Goal: Information Seeking & Learning: Learn about a topic

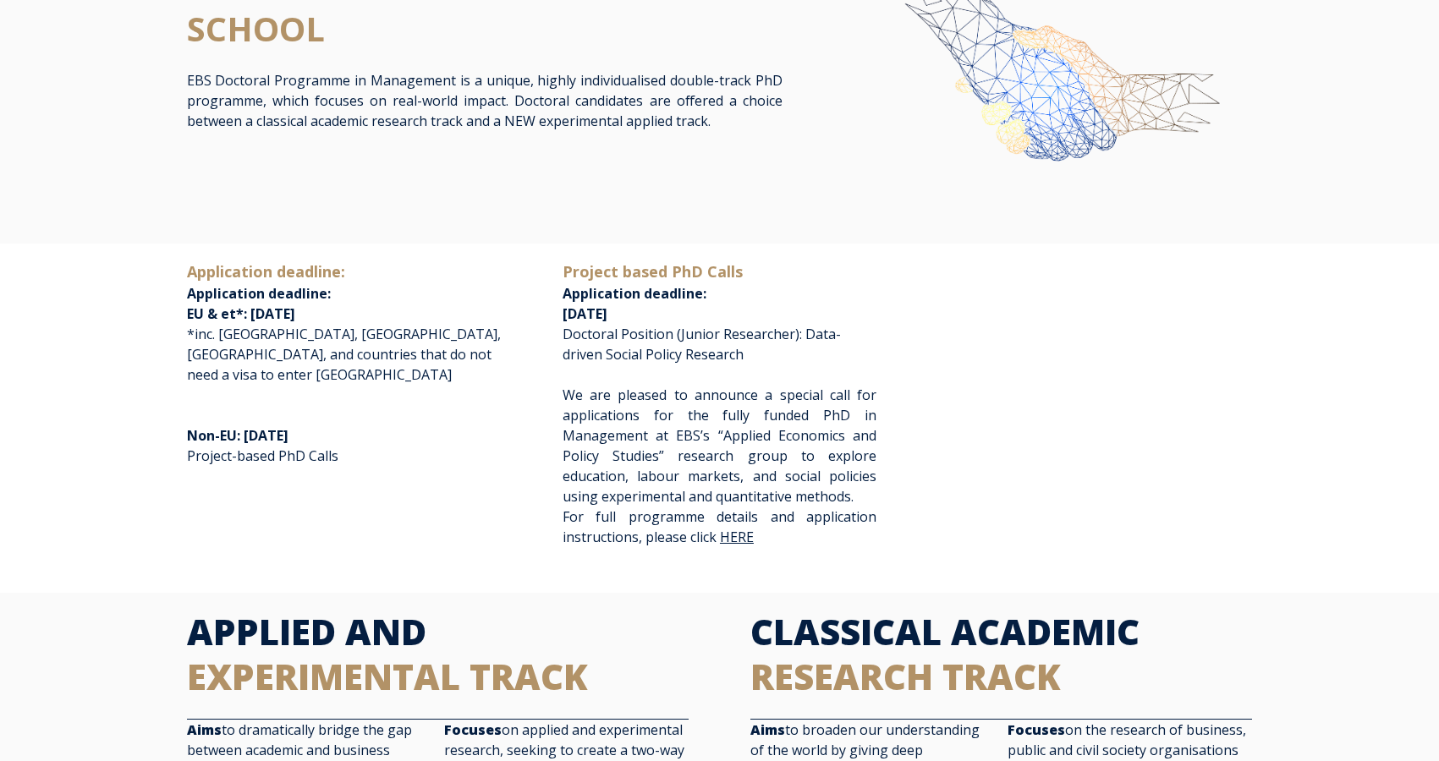
scroll to position [200, 0]
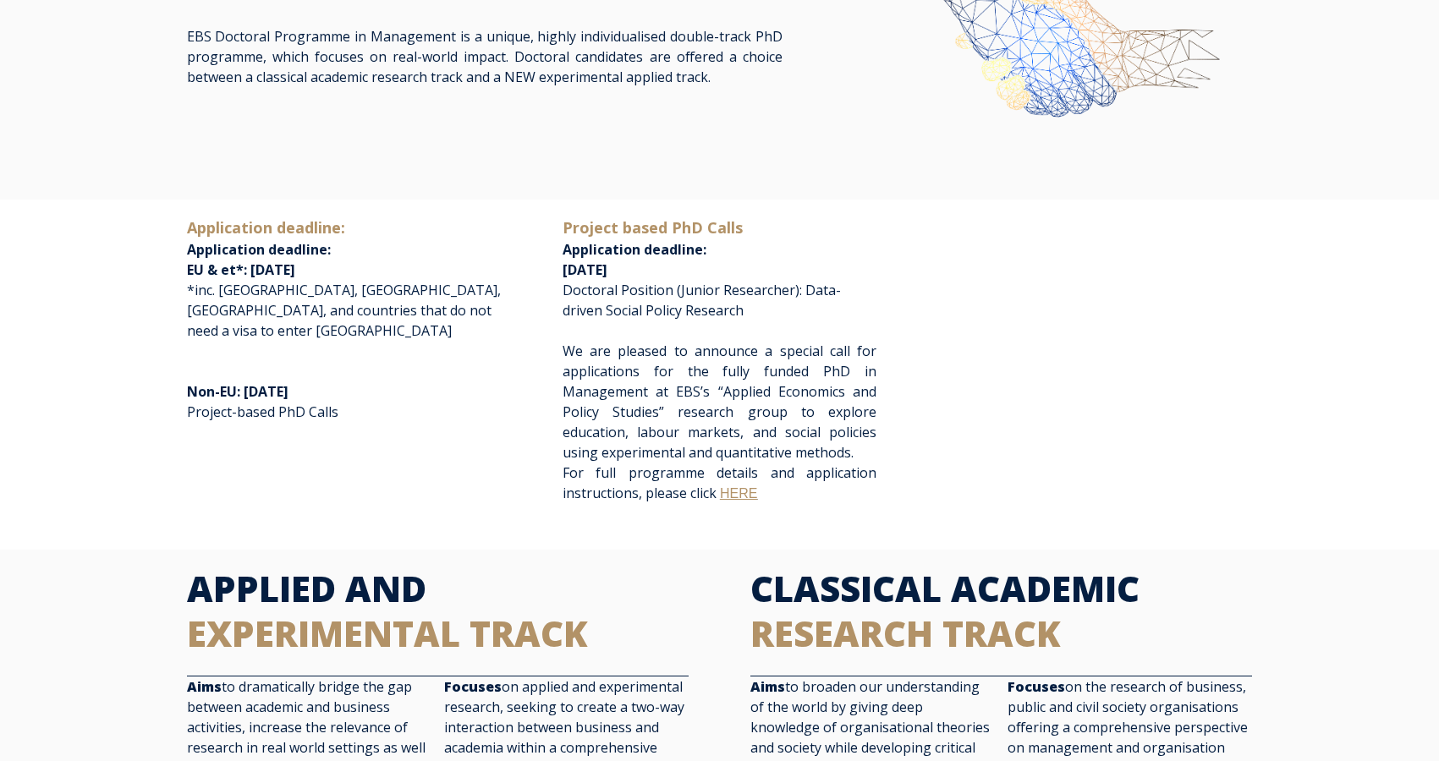
click at [733, 487] on link "HERE" at bounding box center [738, 493] width 37 height 14
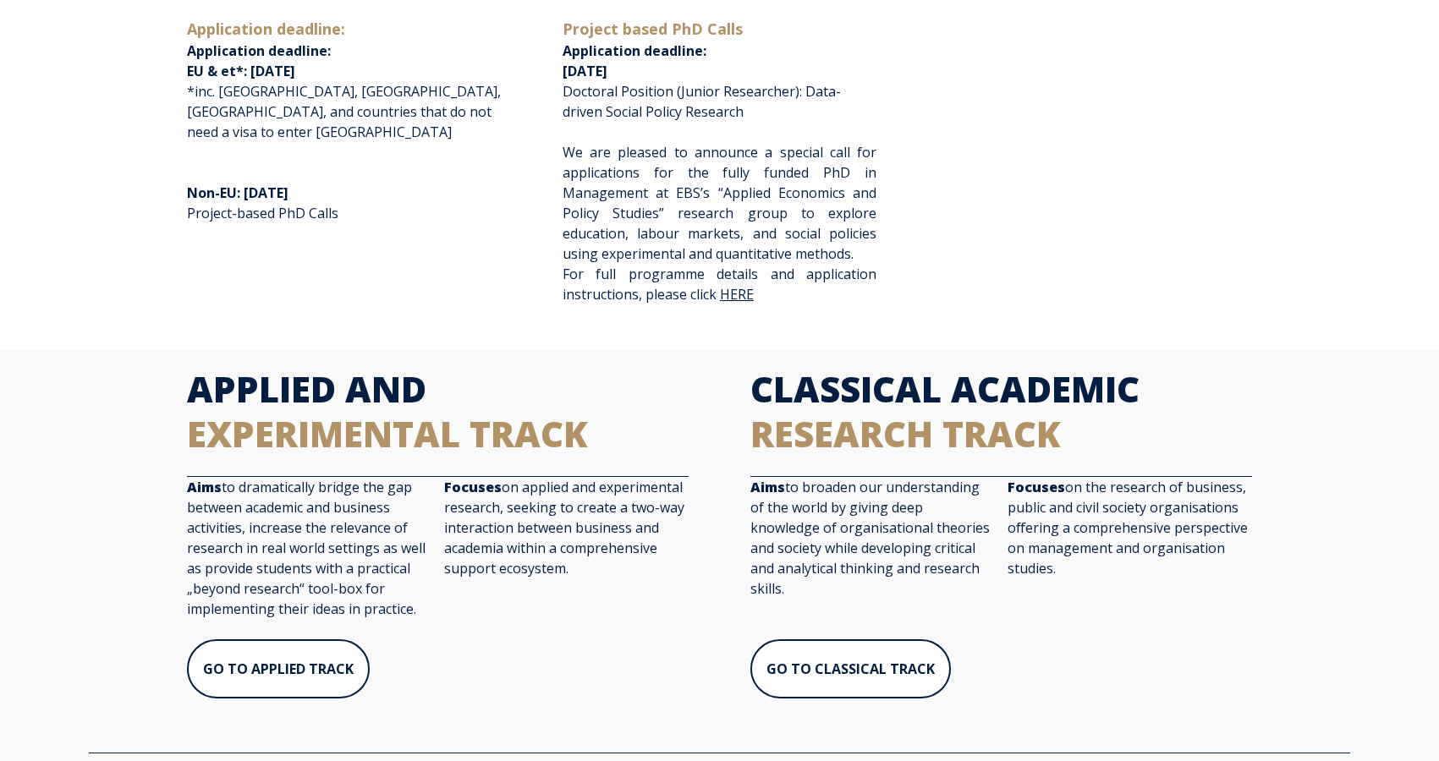
scroll to position [399, 0]
click at [739, 295] on link "HERE" at bounding box center [738, 295] width 37 height 14
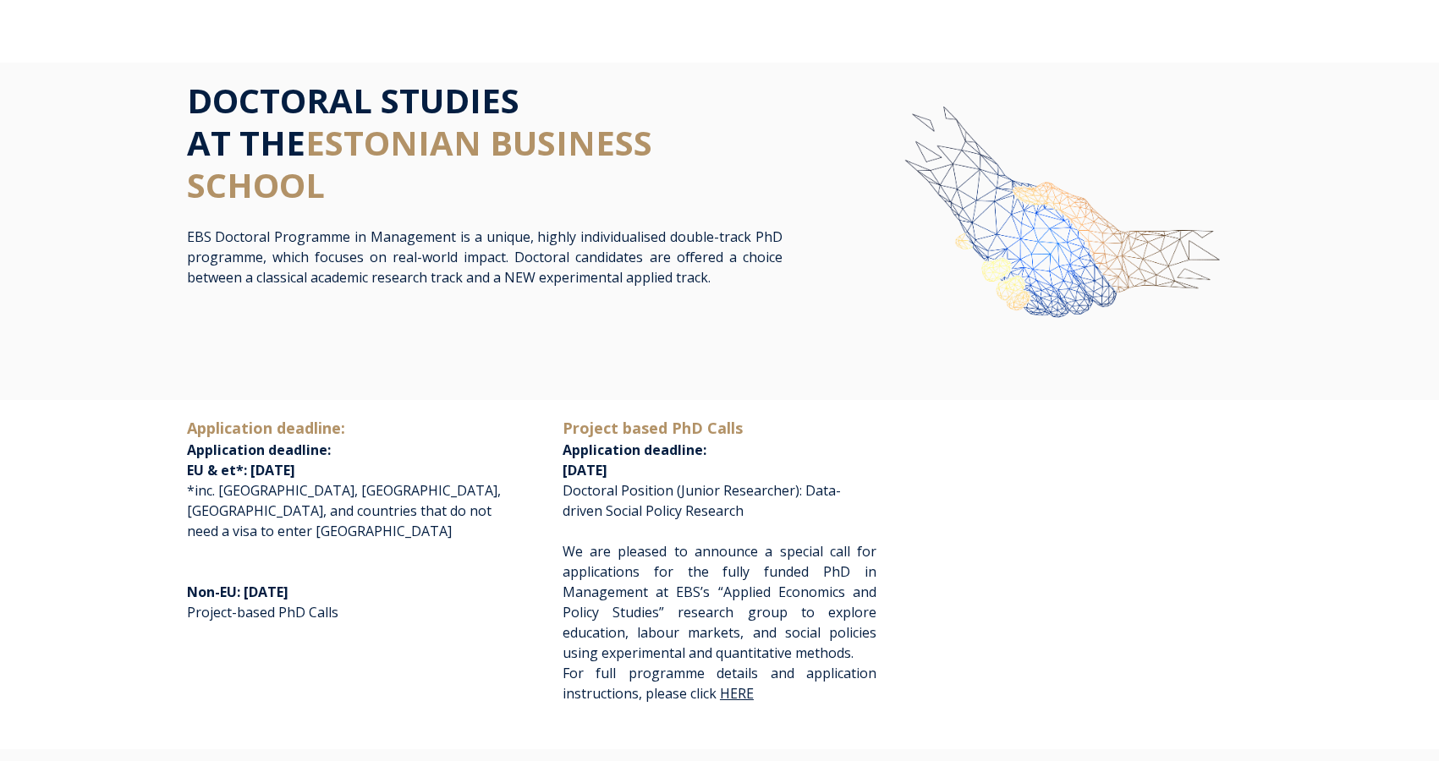
scroll to position [0, 0]
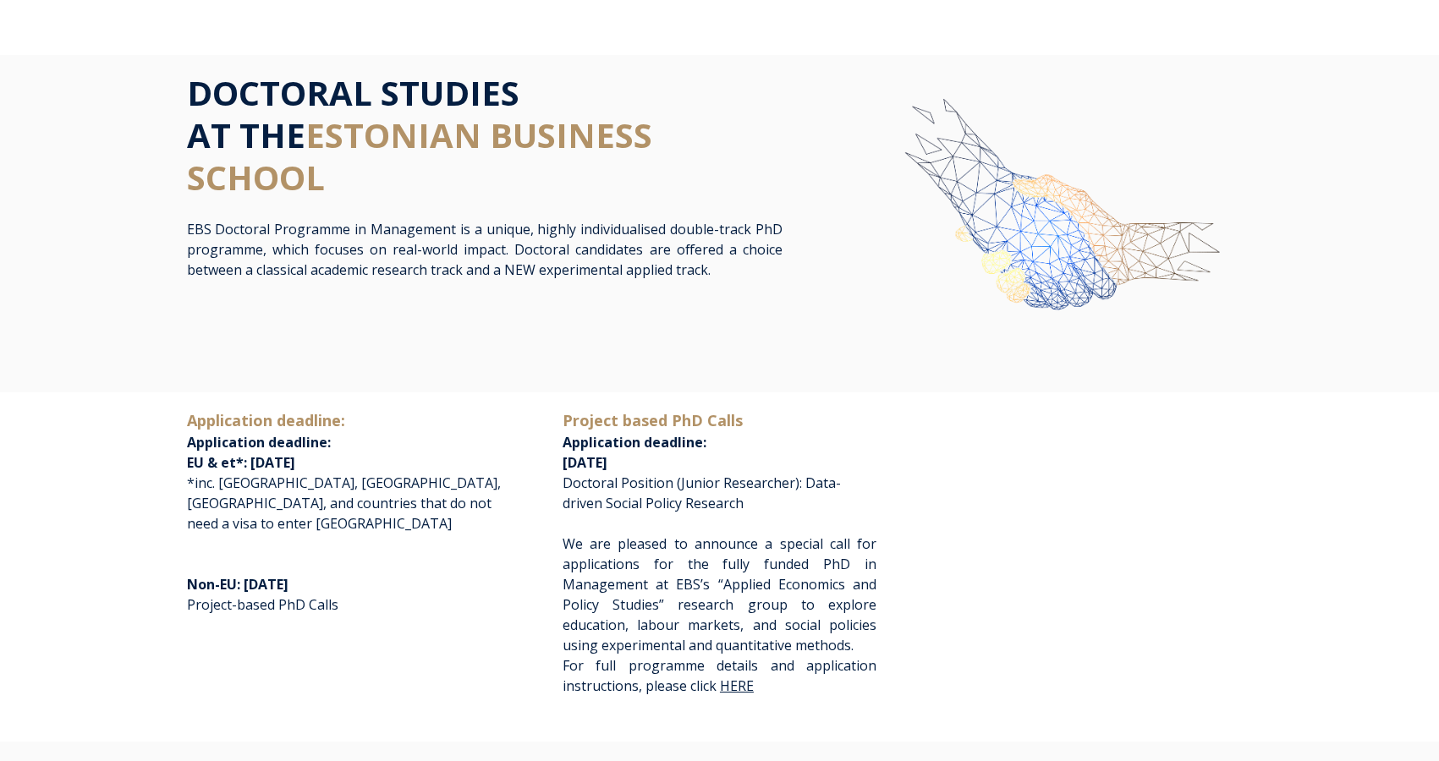
click at [435, 44] on div "Open main menu Close main menu" at bounding box center [720, 23] width 1100 height 61
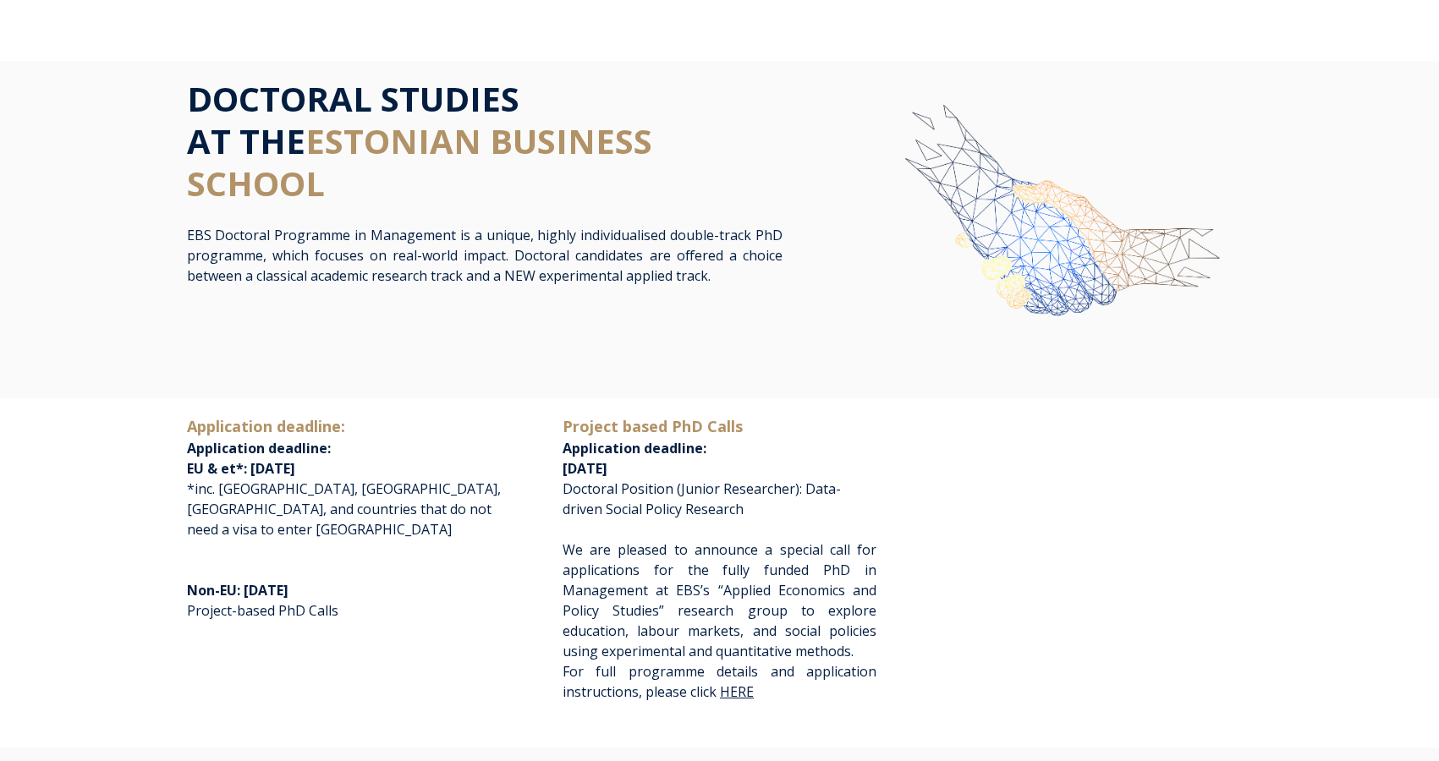
drag, startPoint x: 261, startPoint y: 48, endPoint x: 664, endPoint y: 63, distance: 402.9
click at [267, 49] on div "Open main menu Close main menu" at bounding box center [720, 29] width 1100 height 61
click at [721, 66] on div "DOCTORAL STUDIES AT THE [GEOGRAPHIC_DATA] EBS Doctoral Programme in Management …" at bounding box center [719, 230] width 1439 height 338
click at [881, 112] on img at bounding box center [1048, 236] width 408 height 316
click at [737, 113] on h1 "DOCTORAL STUDIES AT THE [GEOGRAPHIC_DATA]" at bounding box center [485, 141] width 596 height 127
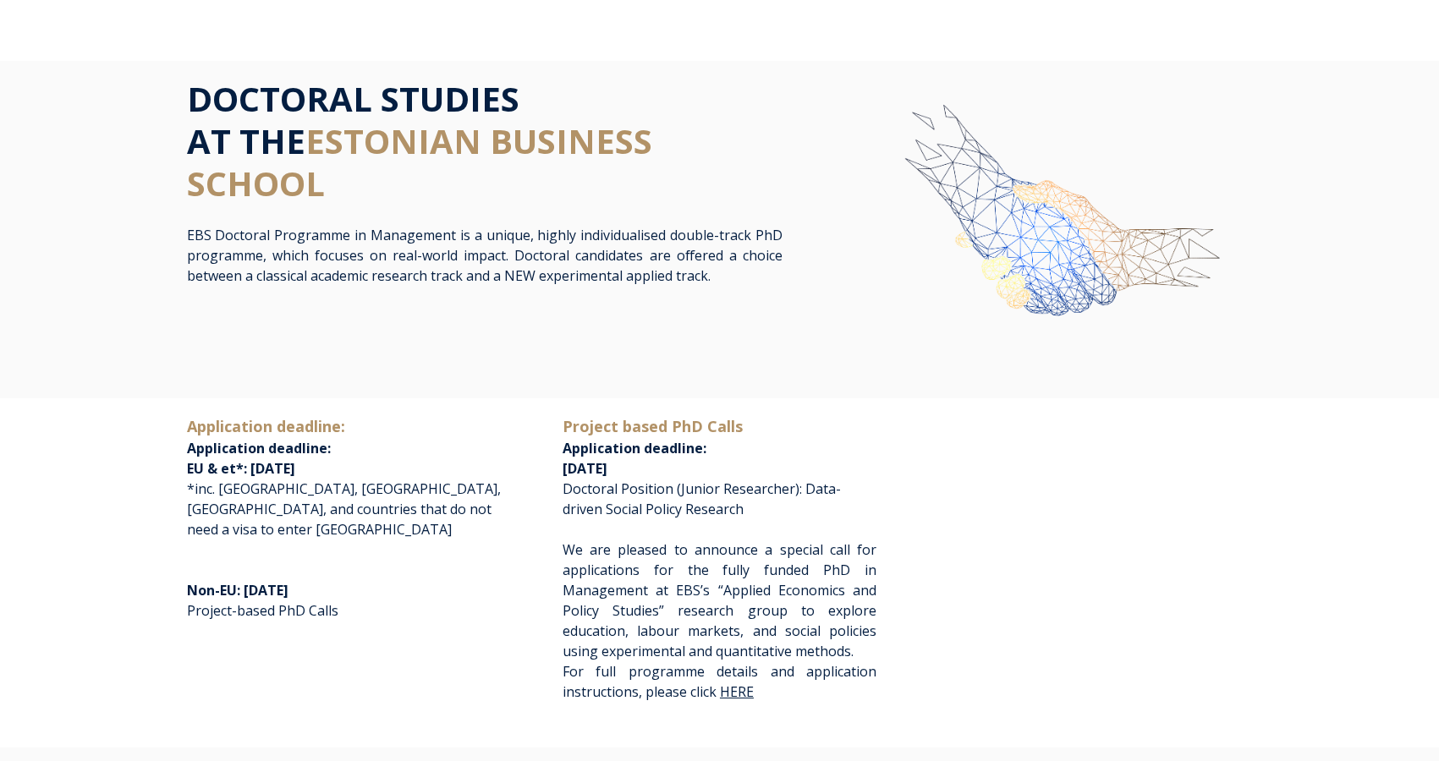
click at [49, 74] on div "DOCTORAL STUDIES AT THE [GEOGRAPHIC_DATA] EBS Doctoral Programme in Management …" at bounding box center [719, 230] width 1439 height 338
click at [435, 87] on h1 "DOCTORAL STUDIES AT THE [GEOGRAPHIC_DATA]" at bounding box center [485, 141] width 596 height 127
drag, startPoint x: 306, startPoint y: 66, endPoint x: 404, endPoint y: 55, distance: 97.9
click at [306, 66] on div "DOCTORAL STUDIES AT THE [GEOGRAPHIC_DATA] EBS Doctoral Programme in Management …" at bounding box center [719, 232] width 1439 height 338
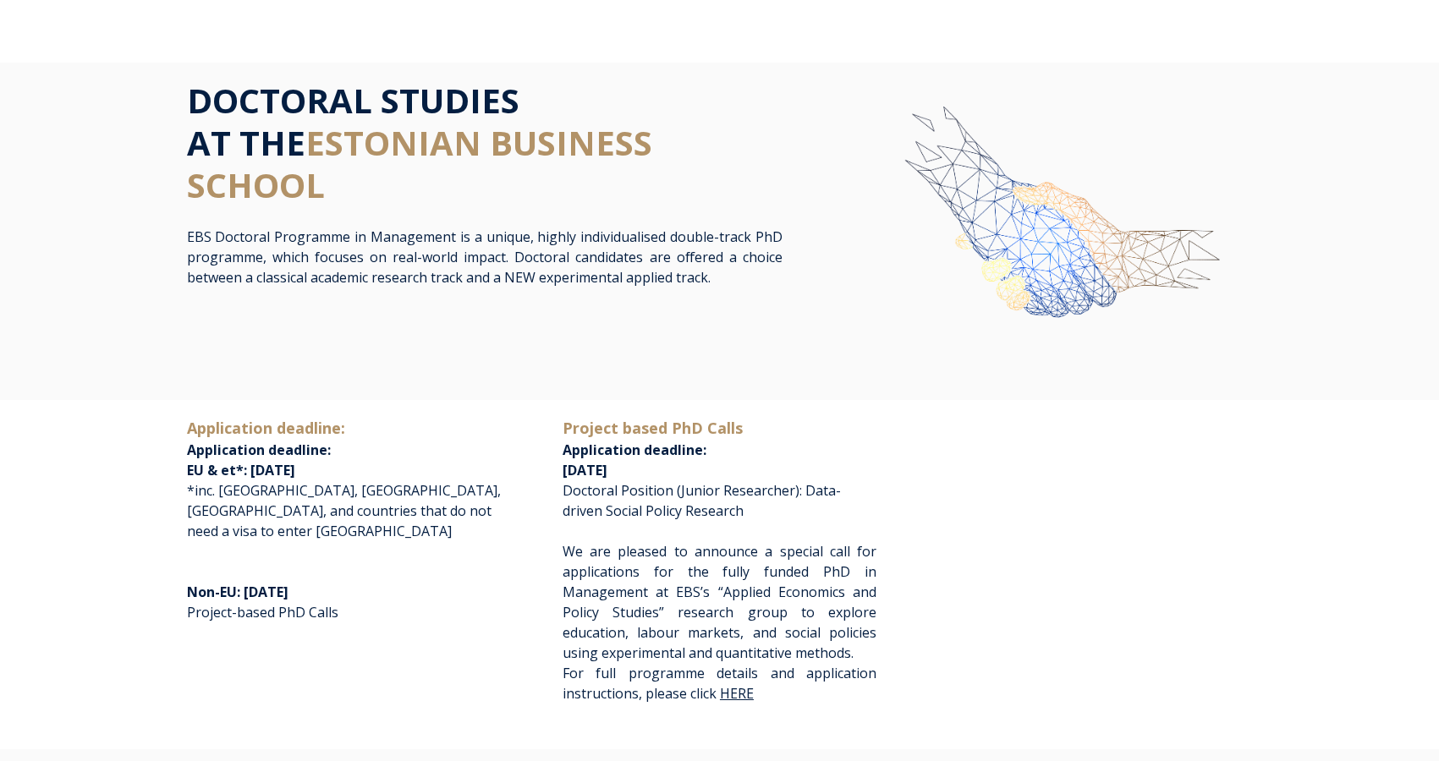
drag, startPoint x: 856, startPoint y: 45, endPoint x: 601, endPoint y: 65, distance: 256.3
click at [856, 45] on div "Open main menu Close main menu" at bounding box center [720, 31] width 1100 height 61
click at [447, 58] on div "Open main menu Close main menu" at bounding box center [720, 31] width 1100 height 61
